Goal: Task Accomplishment & Management: Use online tool/utility

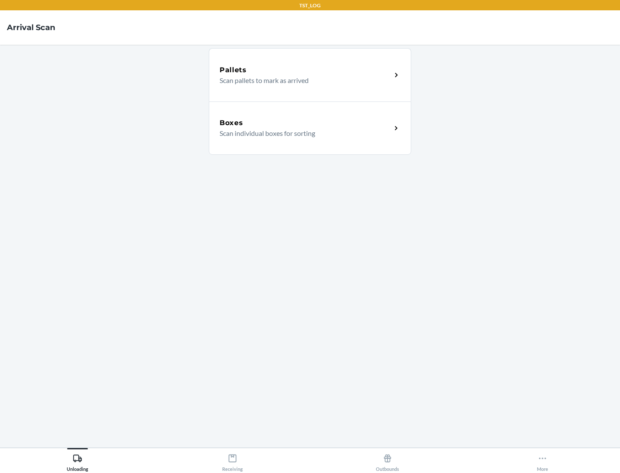
click at [305, 123] on div "Boxes" at bounding box center [305, 123] width 172 height 10
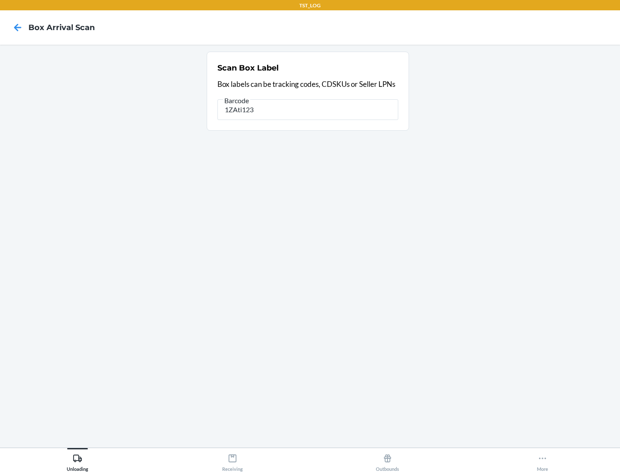
type input "1ZAti123"
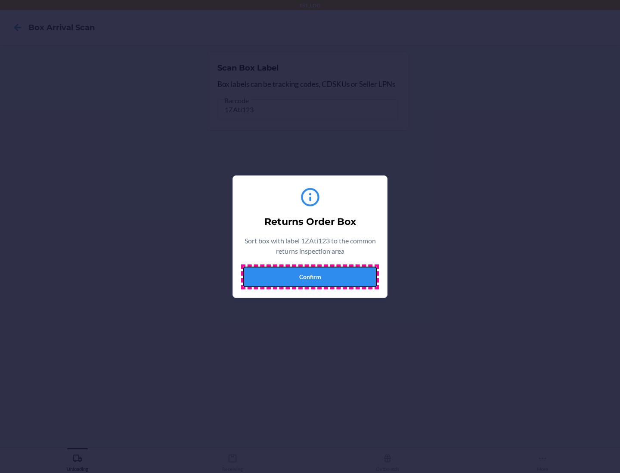
click at [310, 277] on button "Confirm" at bounding box center [309, 277] width 133 height 21
